Goal: Task Accomplishment & Management: Use online tool/utility

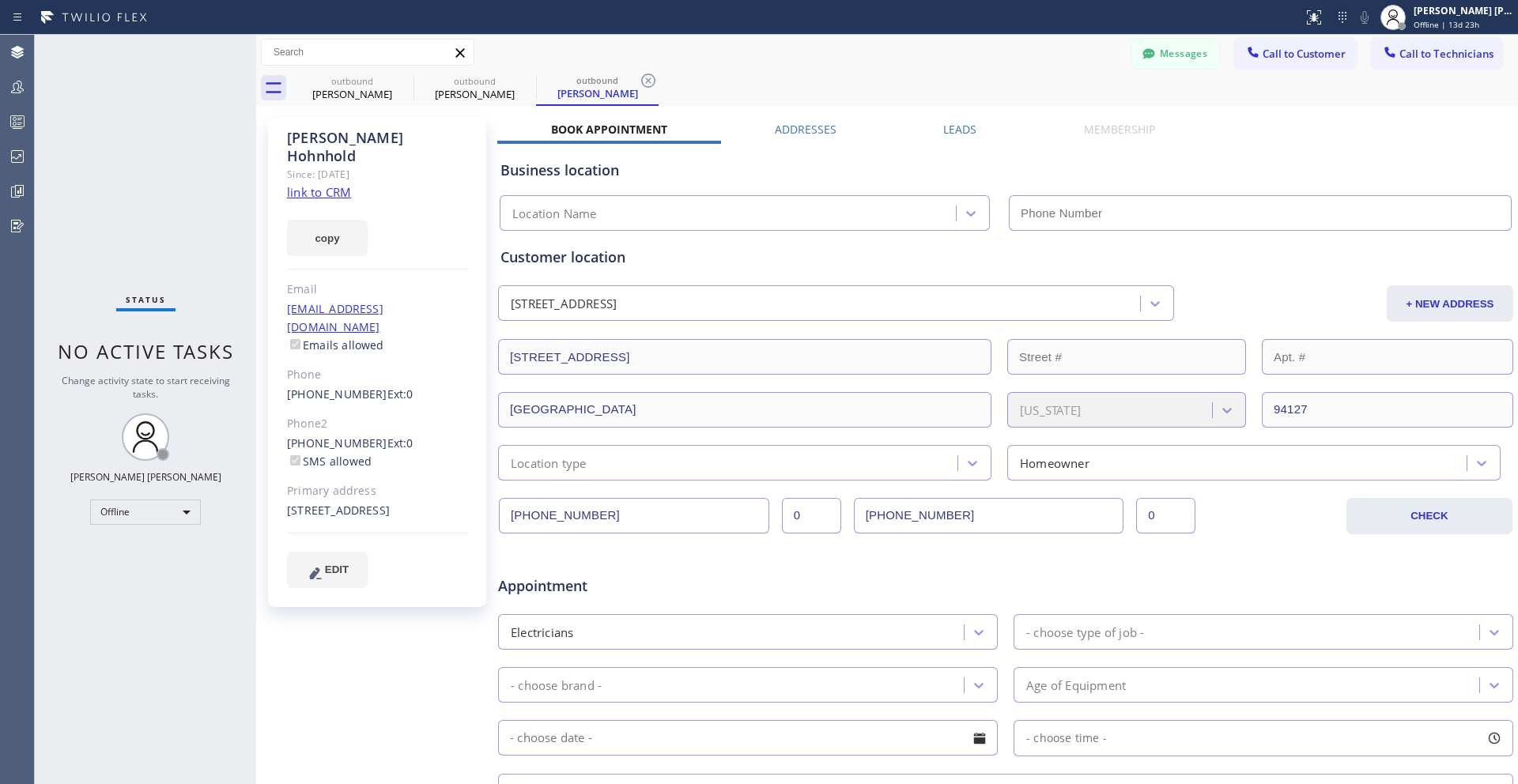
type input "[PHONE_NUMBER]"
click at [458, 57] on icon at bounding box center [460, 53] width 19 height 19
click at [460, 55] on icon at bounding box center [460, 53] width 19 height 19
click at [827, 59] on span "Call to Customer" at bounding box center [1304, 53] width 83 height 14
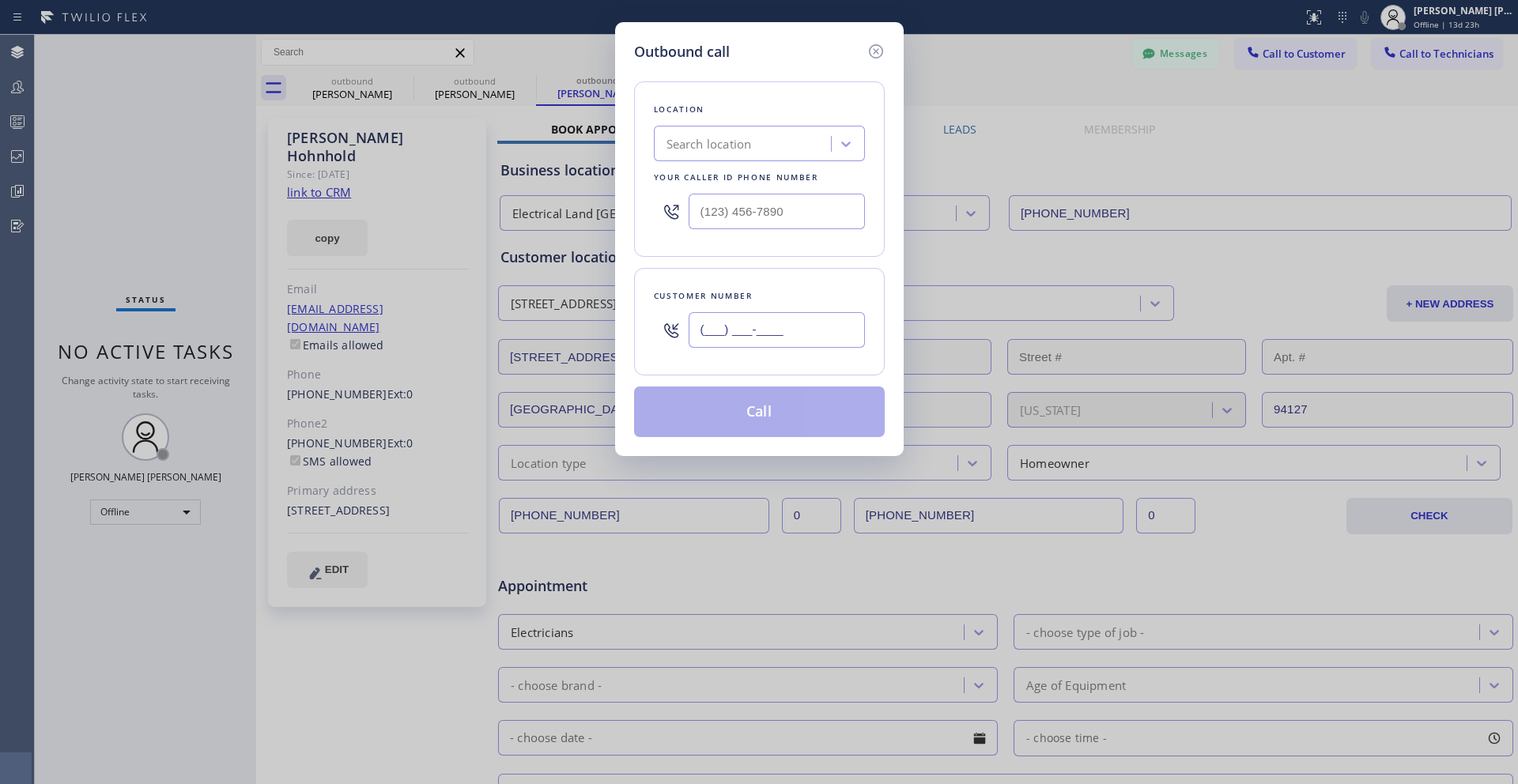
click at [743, 330] on input "(___) ___-____" at bounding box center [776, 331] width 177 height 36
paste input "858) 442-9232"
type input "[PHONE_NUMBER]"
click at [827, 145] on icon at bounding box center [845, 144] width 16 height 16
click at [795, 177] on div "No options" at bounding box center [759, 178] width 211 height 31
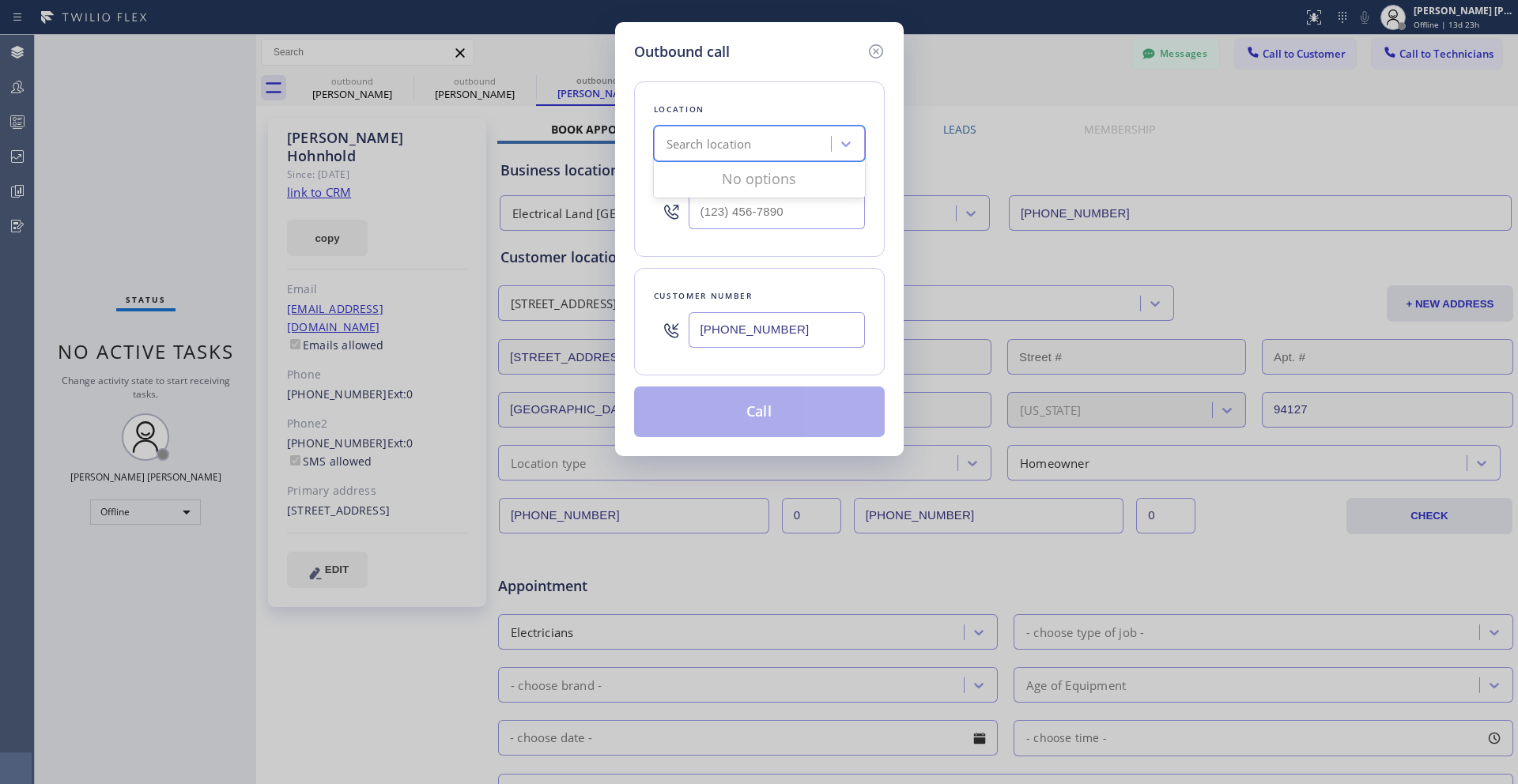
click at [762, 143] on div "Search location" at bounding box center [744, 144] width 172 height 27
click at [809, 215] on input "(___) ___-____" at bounding box center [776, 212] width 177 height 36
paste input "855) 340-1313"
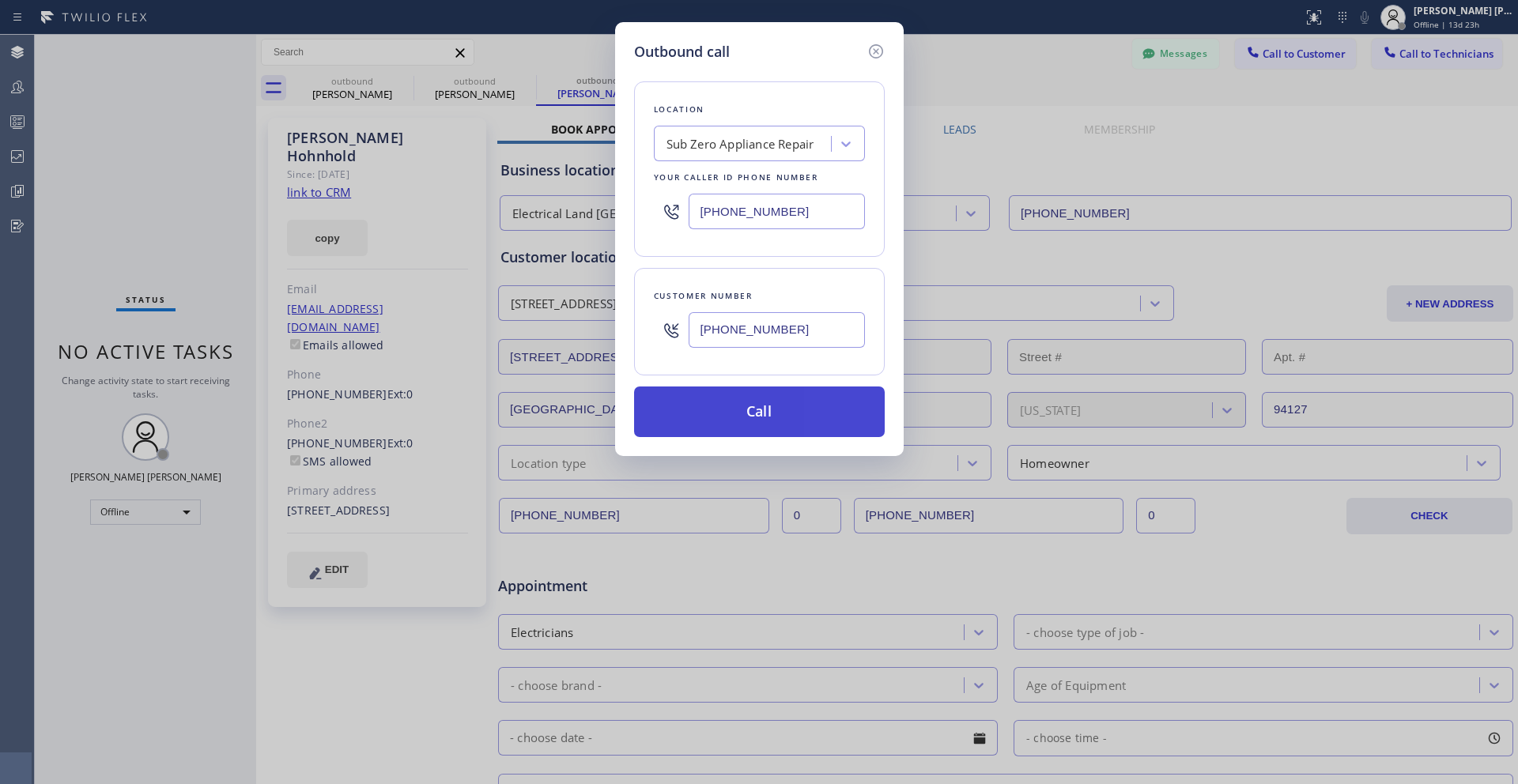
type input "[PHONE_NUMBER]"
click at [763, 405] on button "Call" at bounding box center [759, 412] width 250 height 51
click at [175, 511] on div "Outbound call Location Sub Zero Appliance Repair Your caller id phone number [P…" at bounding box center [759, 392] width 1518 height 784
click at [183, 516] on div "Outbound call Location Sub Zero Appliance Repair Your caller id phone number [P…" at bounding box center [759, 392] width 1518 height 784
click at [827, 57] on icon at bounding box center [875, 51] width 14 height 14
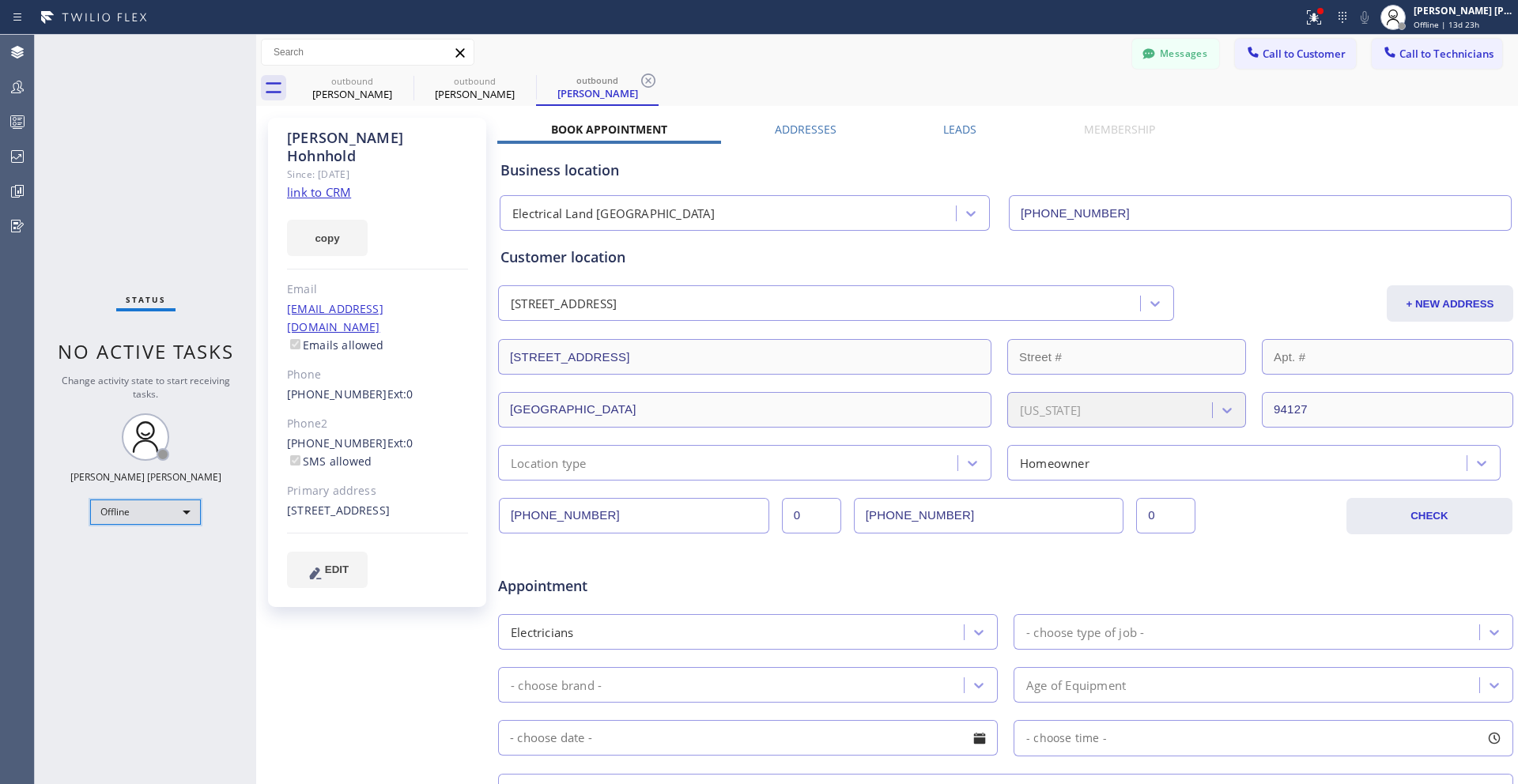
click at [184, 513] on div "Offline" at bounding box center [145, 512] width 111 height 26
click at [156, 574] on li "Unavailable" at bounding box center [145, 573] width 108 height 19
click at [827, 60] on span "Call to Customer" at bounding box center [1304, 53] width 83 height 14
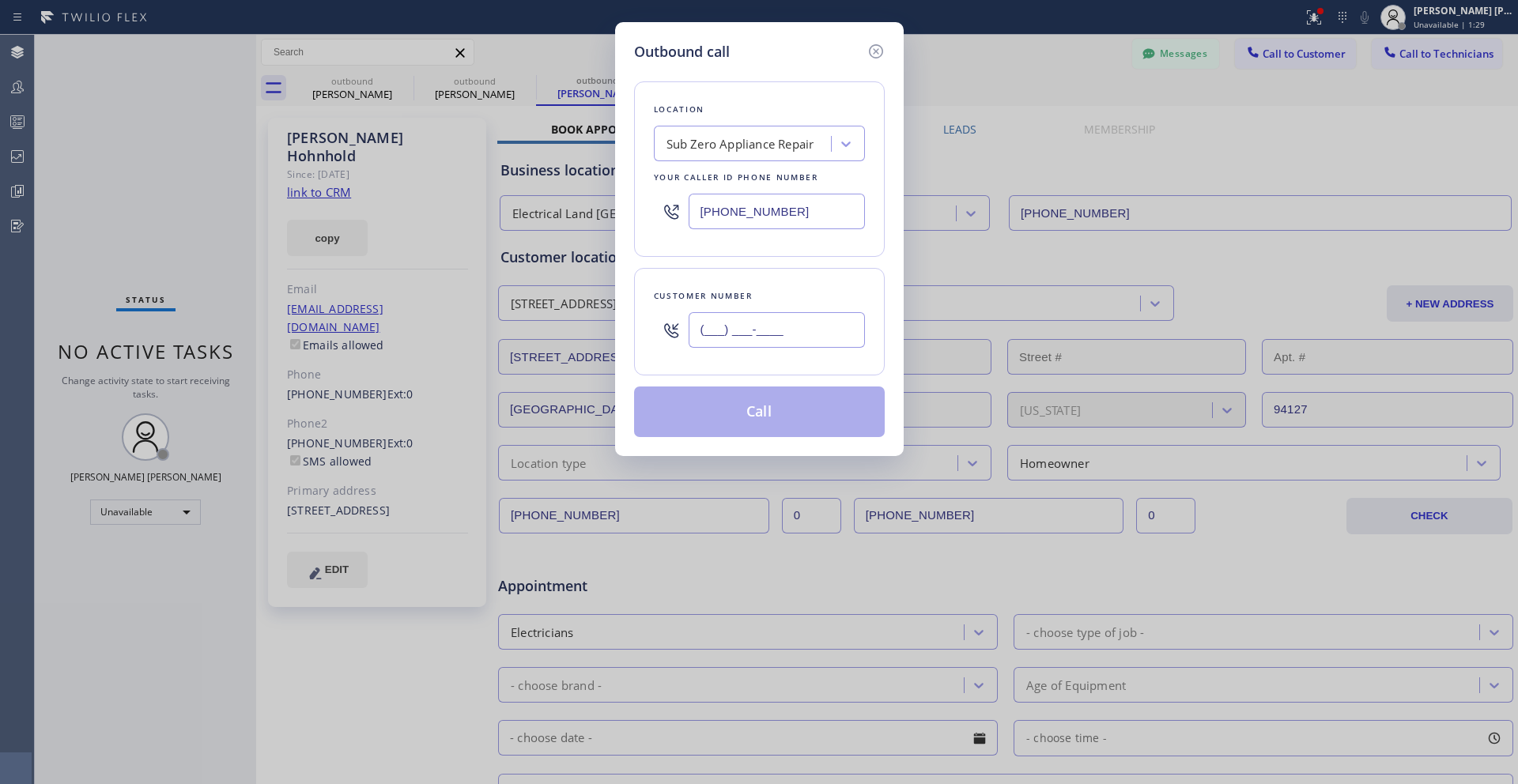
click at [716, 332] on input "(___) ___-____" at bounding box center [776, 331] width 177 height 36
paste input "858) 442-9232"
type input "[PHONE_NUMBER]"
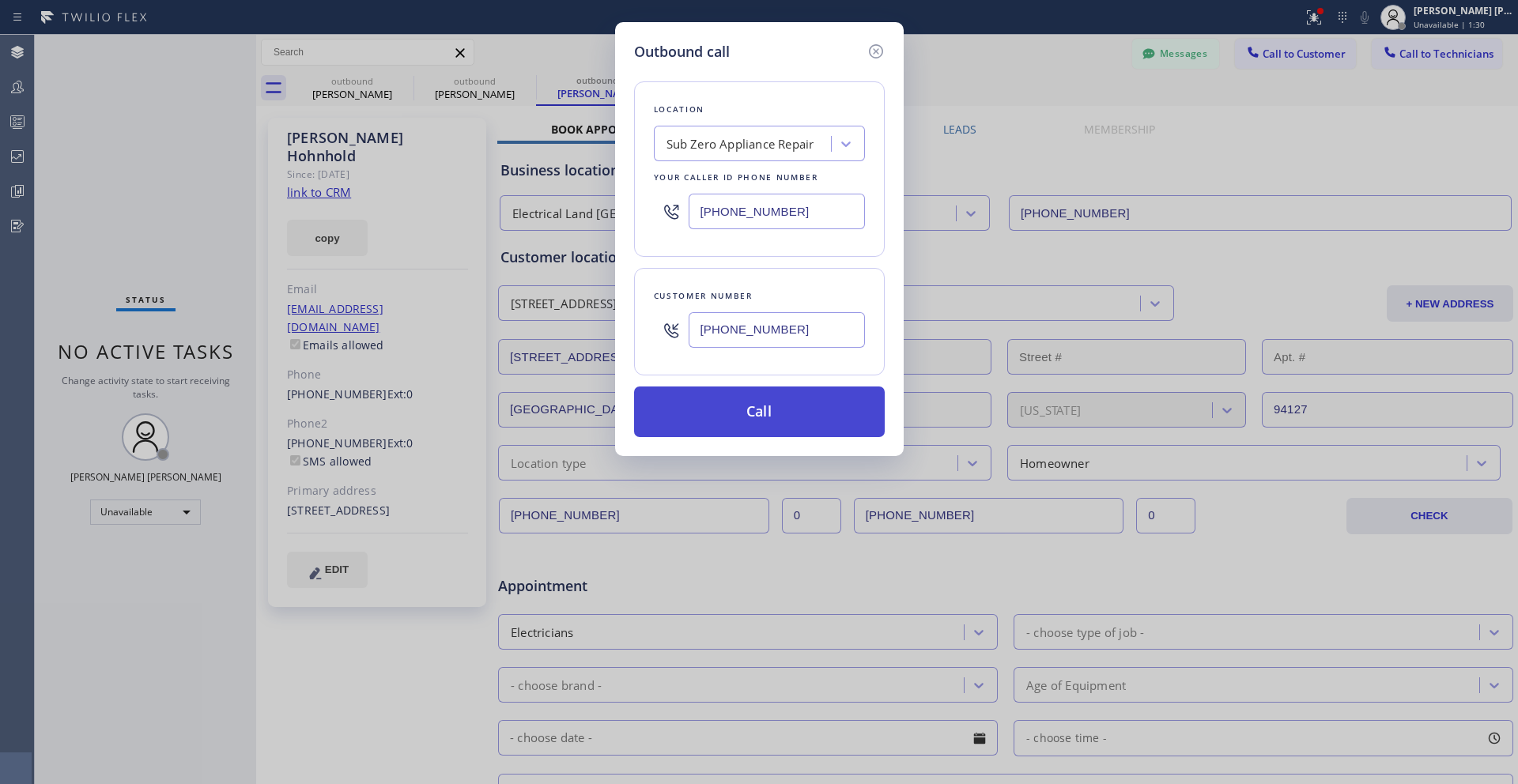
click at [739, 401] on button "Call" at bounding box center [759, 412] width 250 height 51
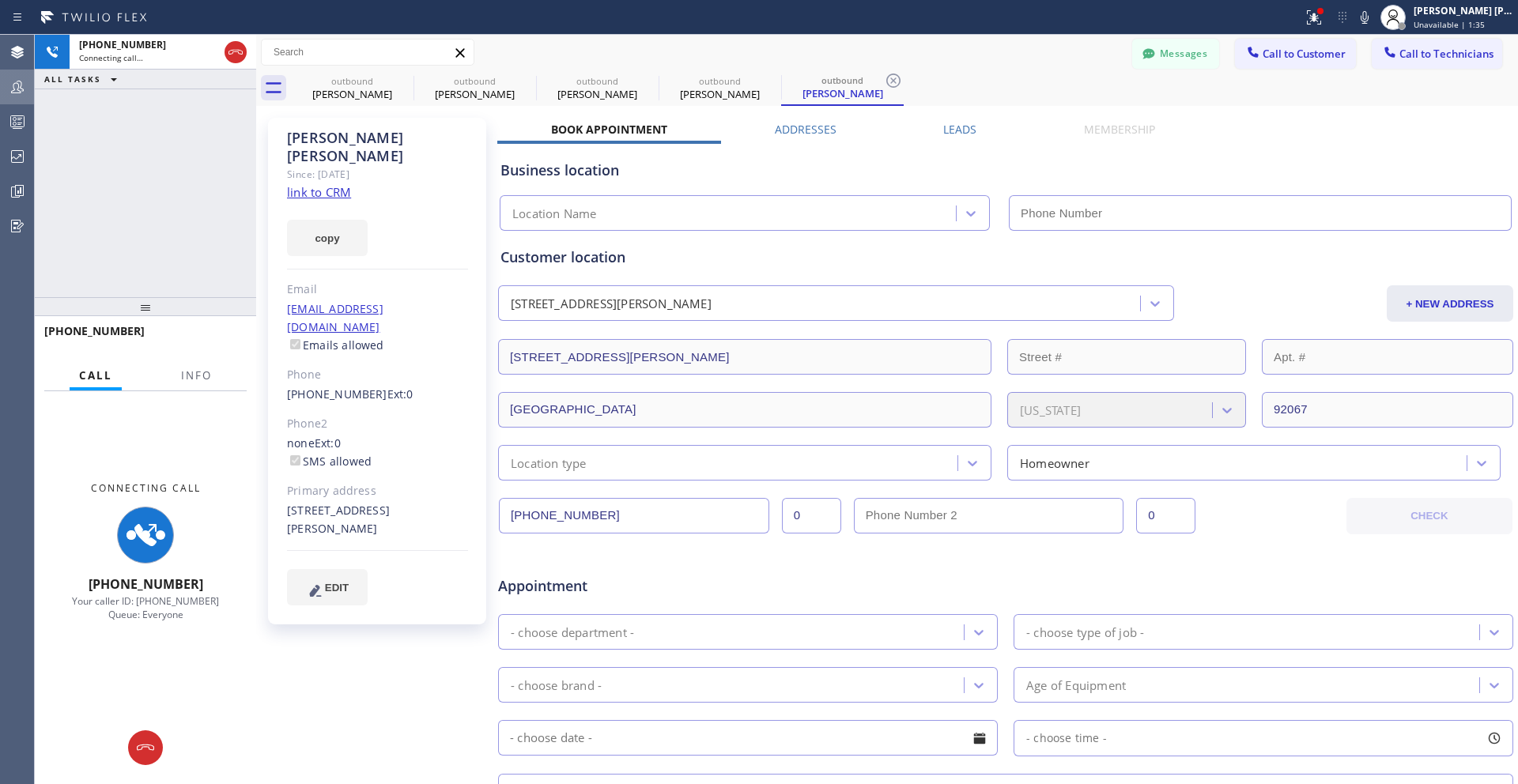
type input "[PHONE_NUMBER]"
